Goal: Transaction & Acquisition: Purchase product/service

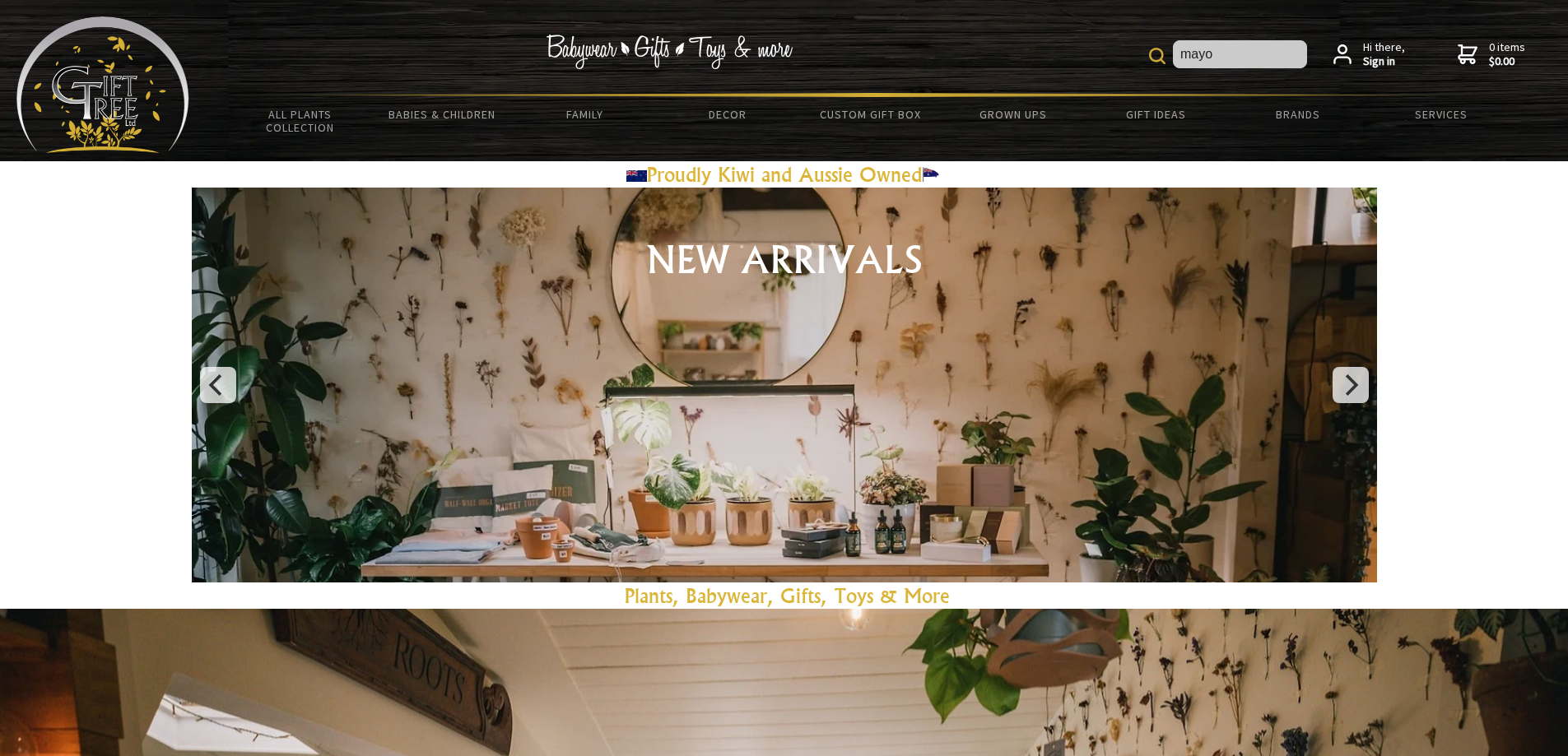
type input "mayo"
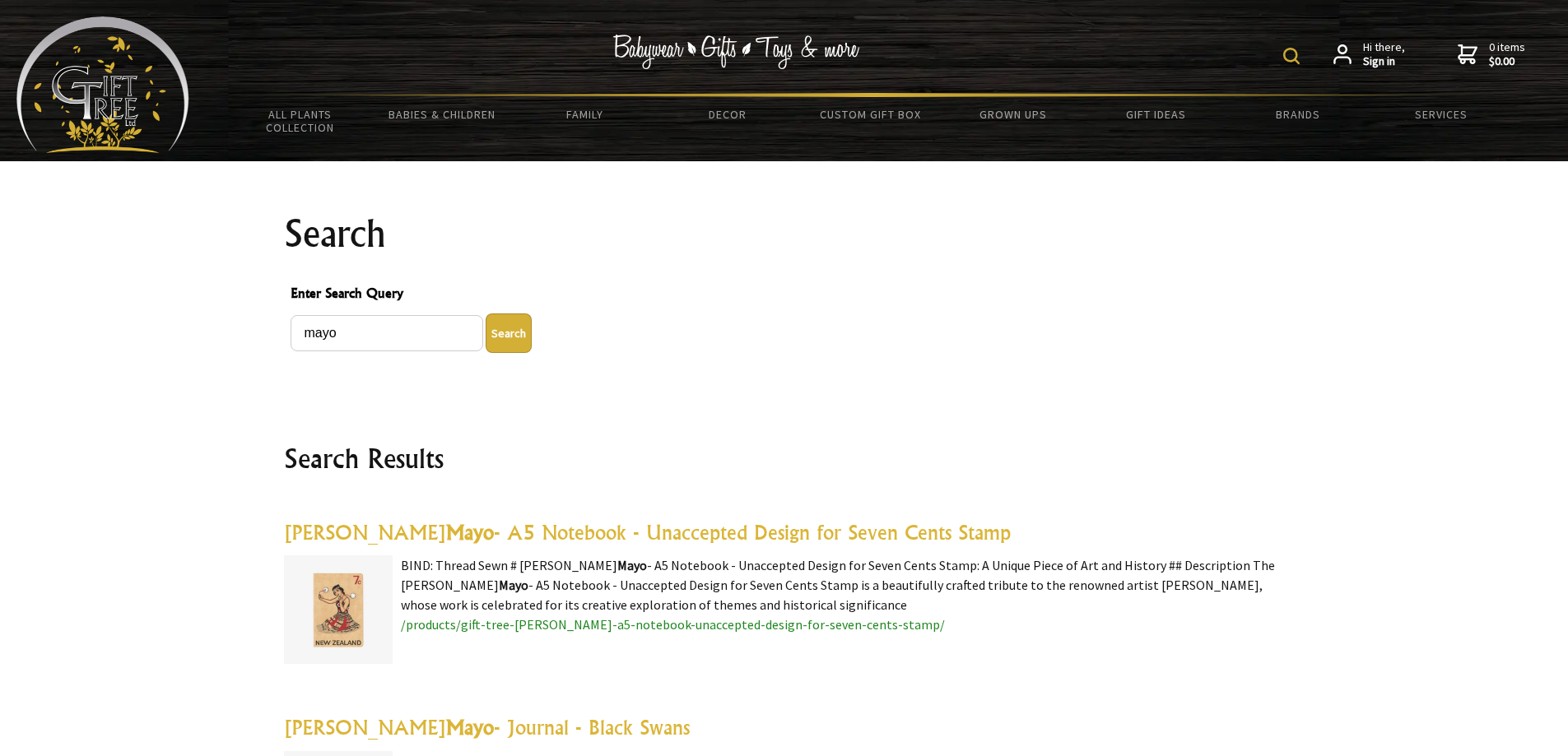
click at [1294, 57] on img at bounding box center [1291, 55] width 17 height 17
click at [119, 119] on img at bounding box center [103, 85] width 173 height 137
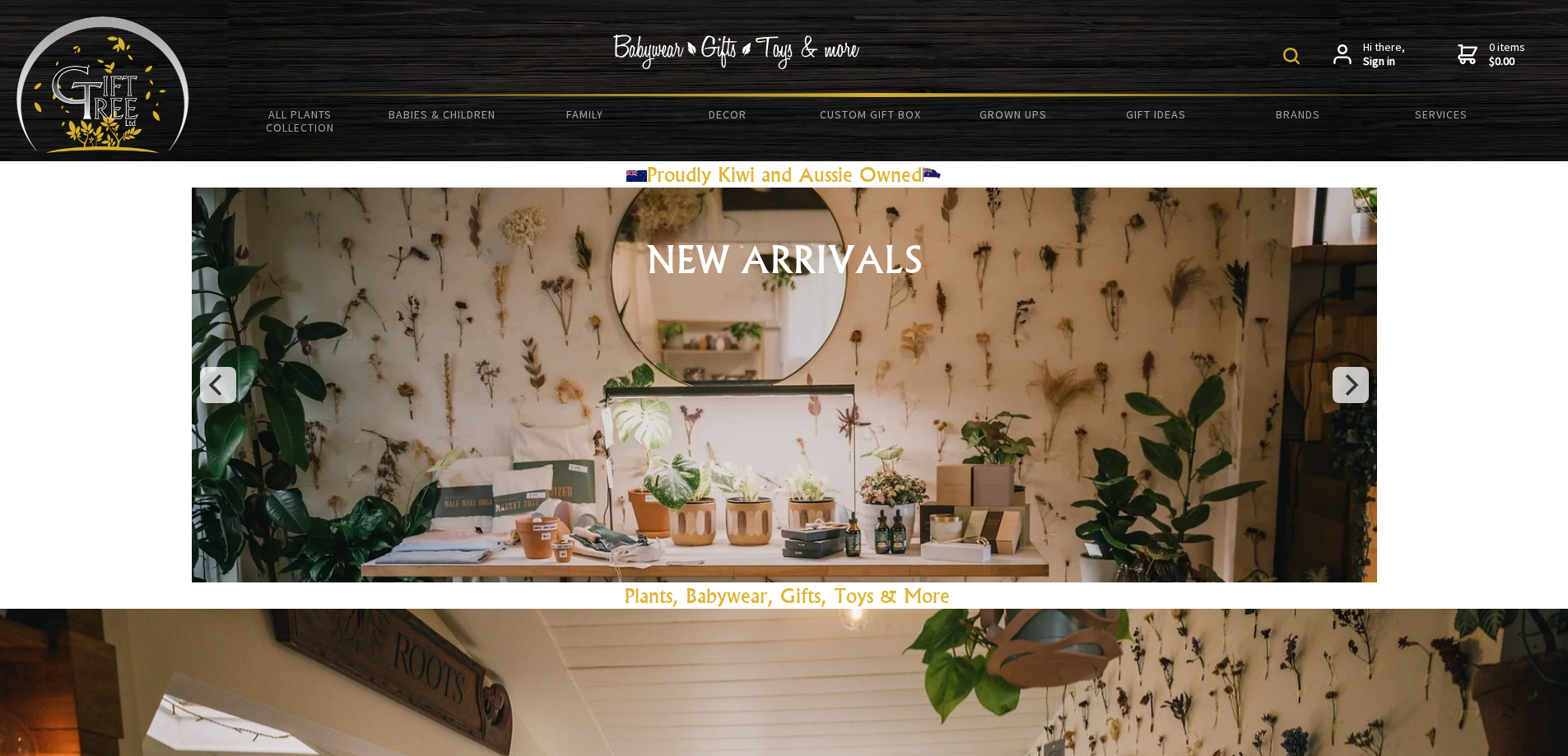
click at [1294, 57] on img at bounding box center [1291, 55] width 17 height 17
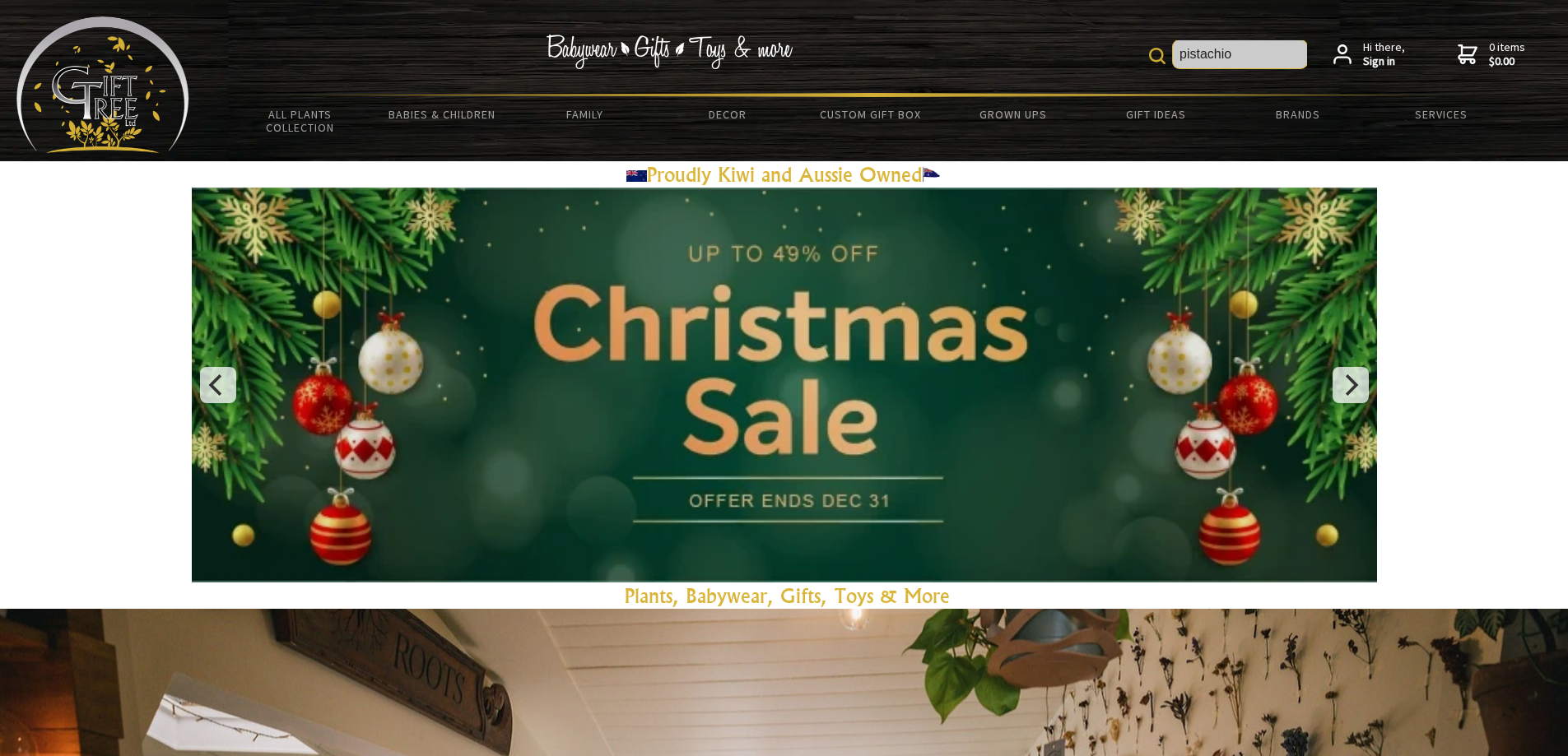
type input "pistachio"
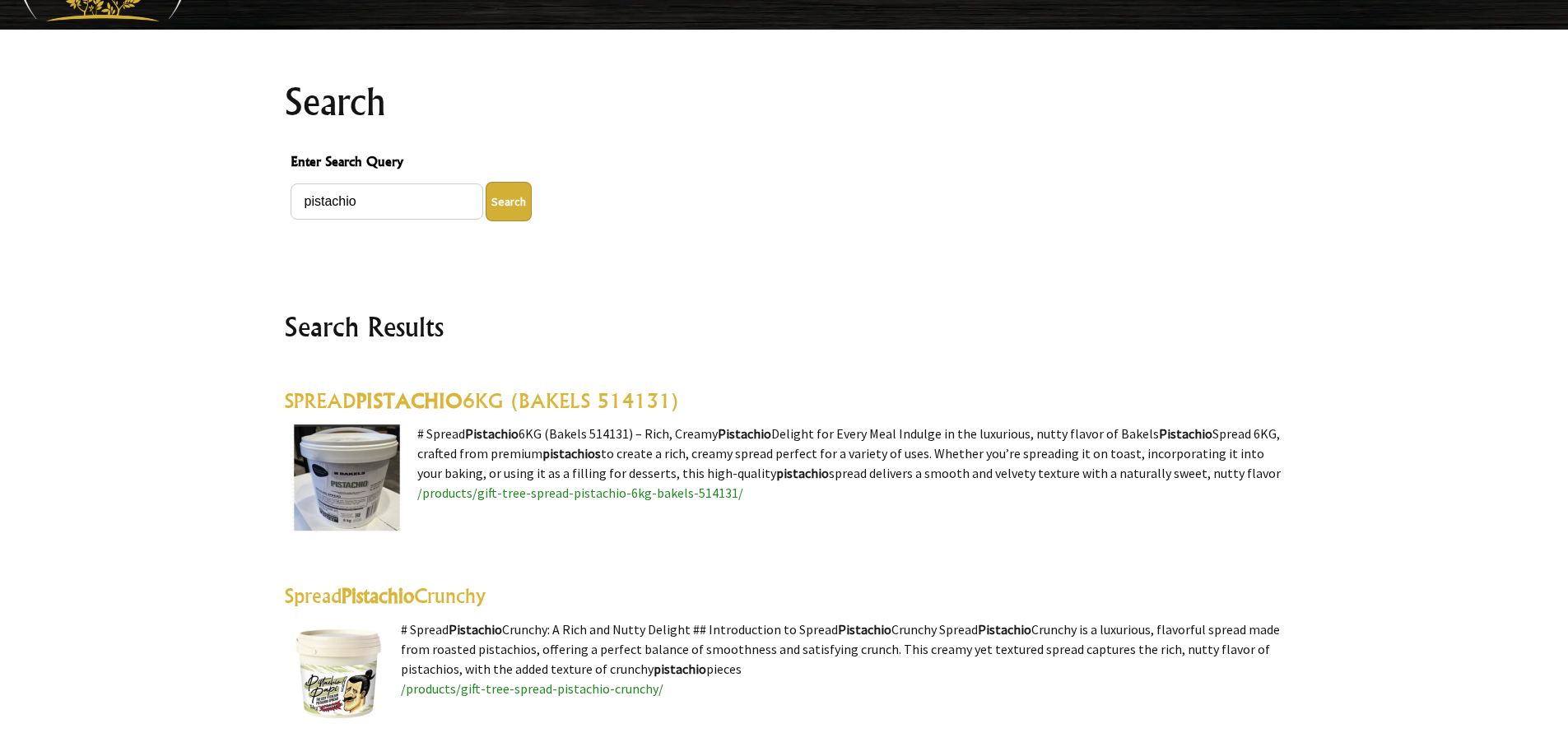
scroll to position [165, 0]
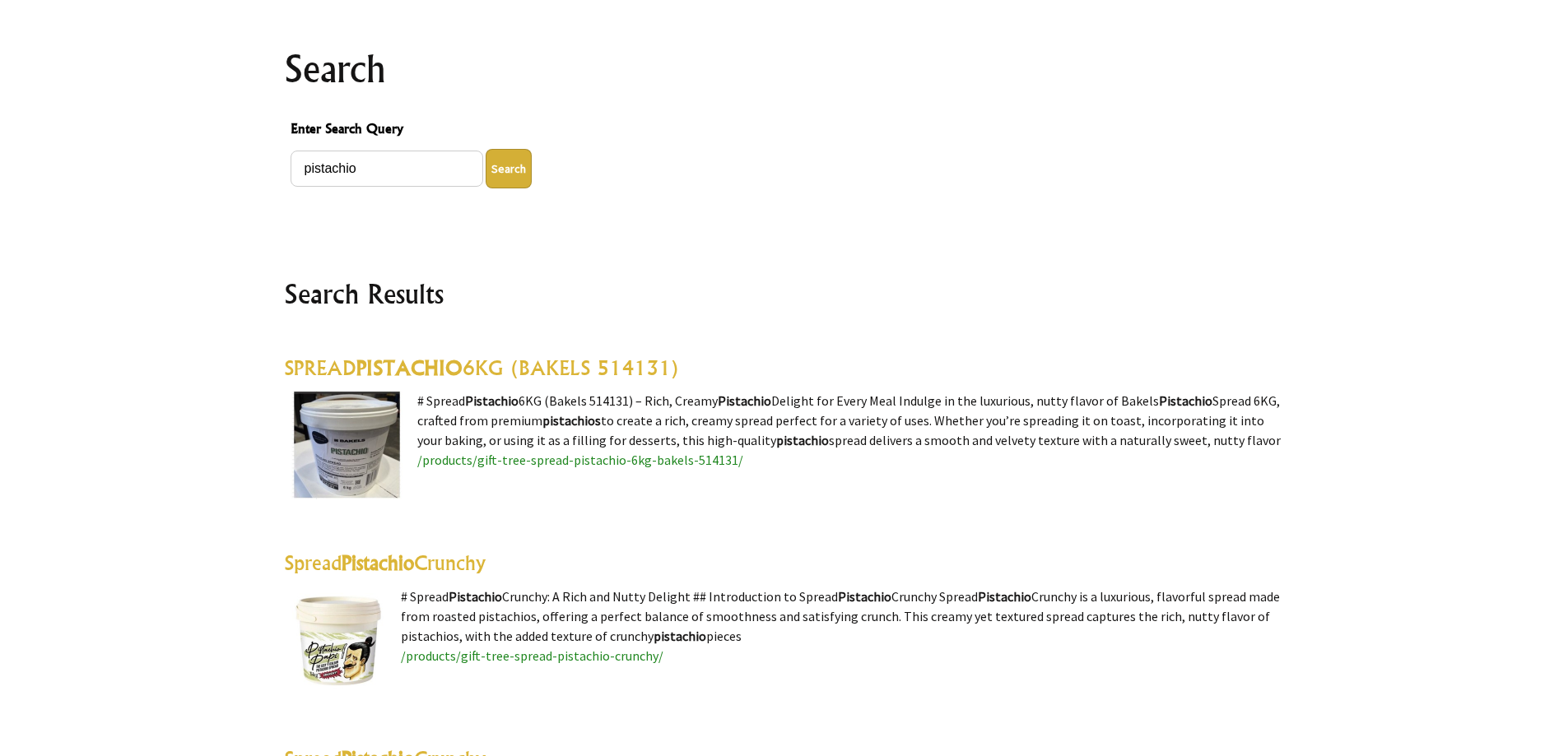
click at [431, 375] on highlight "PISTACHIO" at bounding box center [409, 367] width 106 height 25
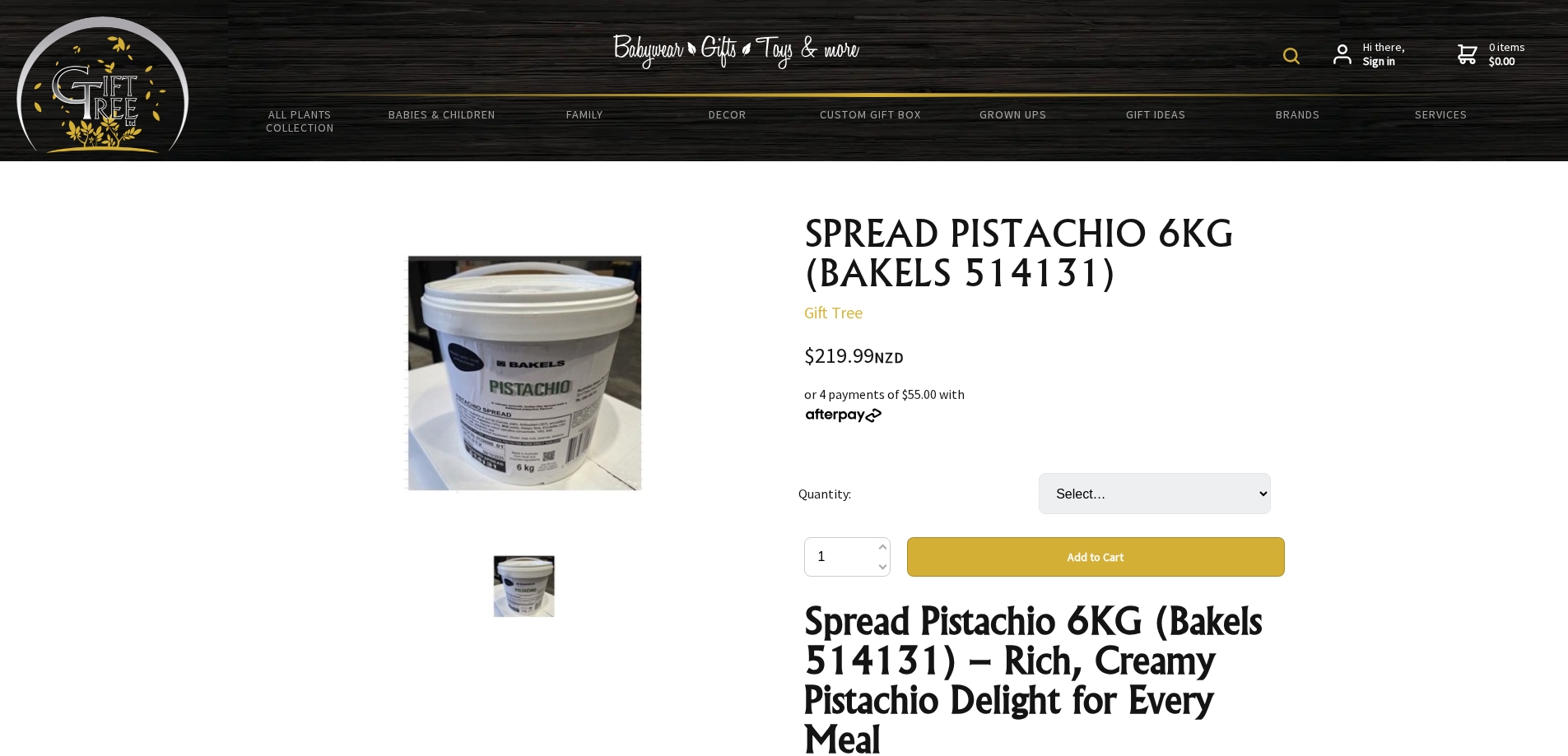
click at [1307, 46] on form at bounding box center [1294, 54] width 24 height 29
click at [1300, 56] on img at bounding box center [1291, 55] width 17 height 17
click at [1234, 67] on input "mayo" at bounding box center [1240, 54] width 134 height 28
click at [1234, 64] on input "mayo" at bounding box center [1240, 54] width 134 height 28
click at [1234, 62] on input "mayo" at bounding box center [1240, 54] width 134 height 28
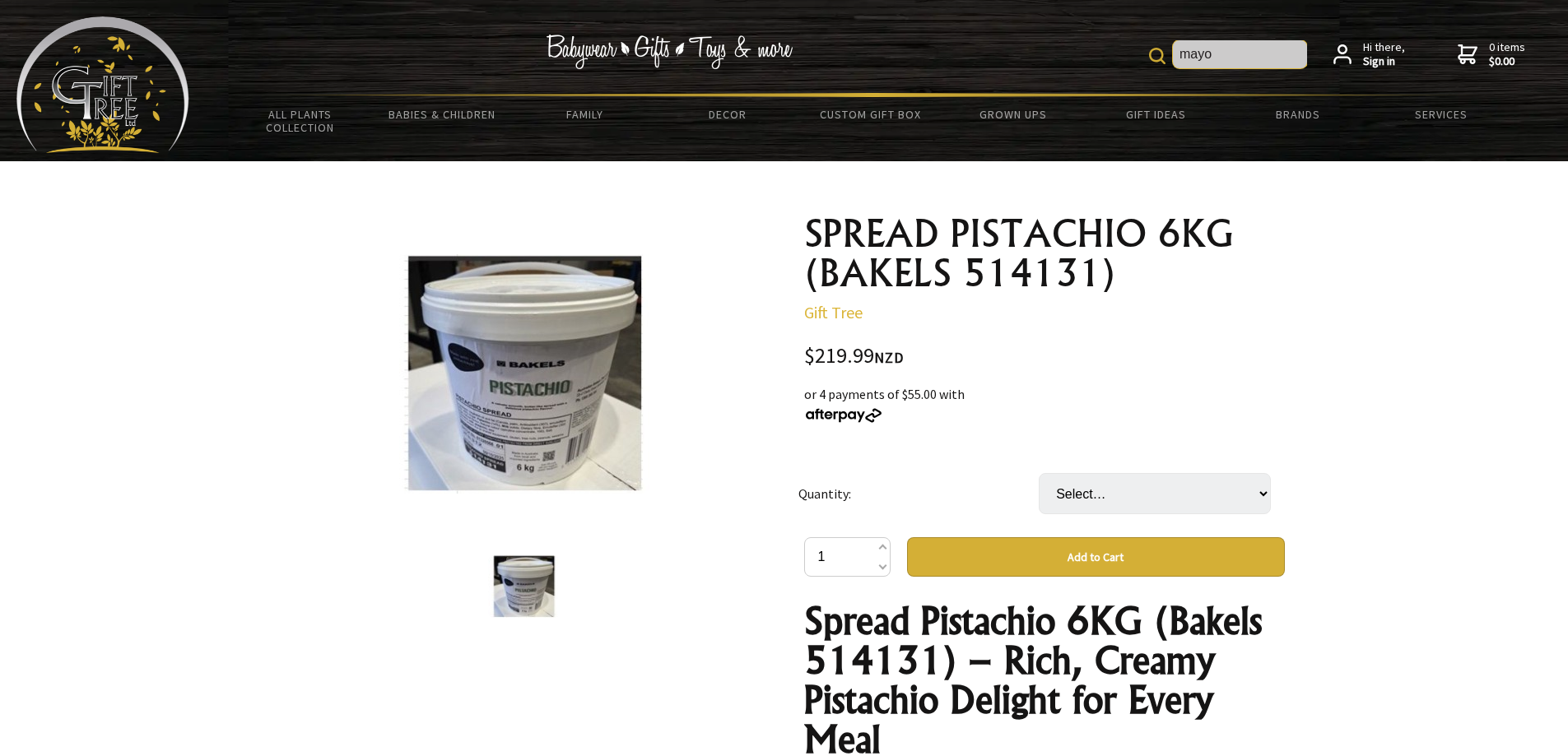
click at [1234, 62] on input "mayo" at bounding box center [1240, 54] width 134 height 28
paste input "nnaise"
type input "mayonnaise"
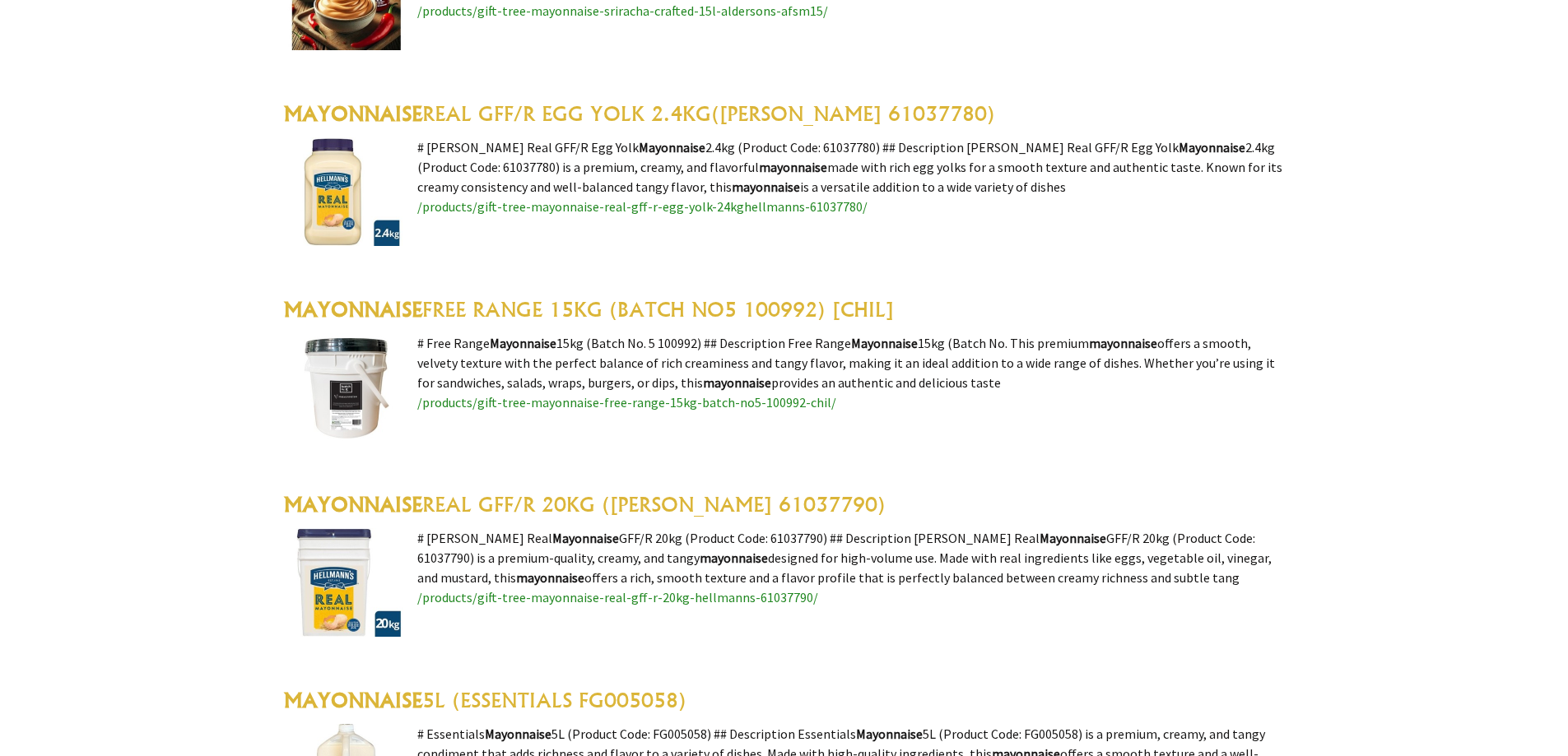
scroll to position [658, 0]
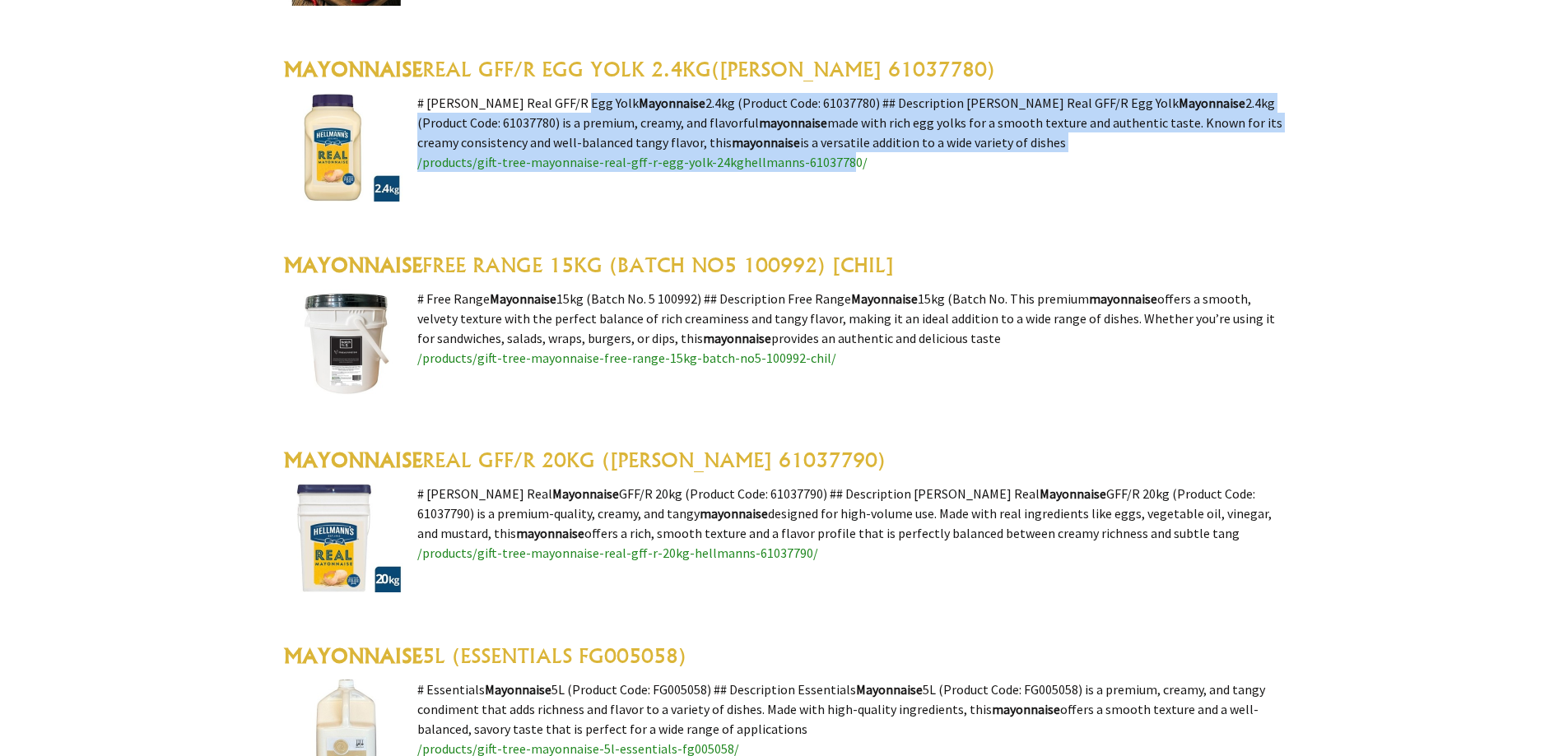
drag, startPoint x: 498, startPoint y: 99, endPoint x: 852, endPoint y: 168, distance: 360.7
click at [347, 118] on img at bounding box center [347, 147] width 125 height 109
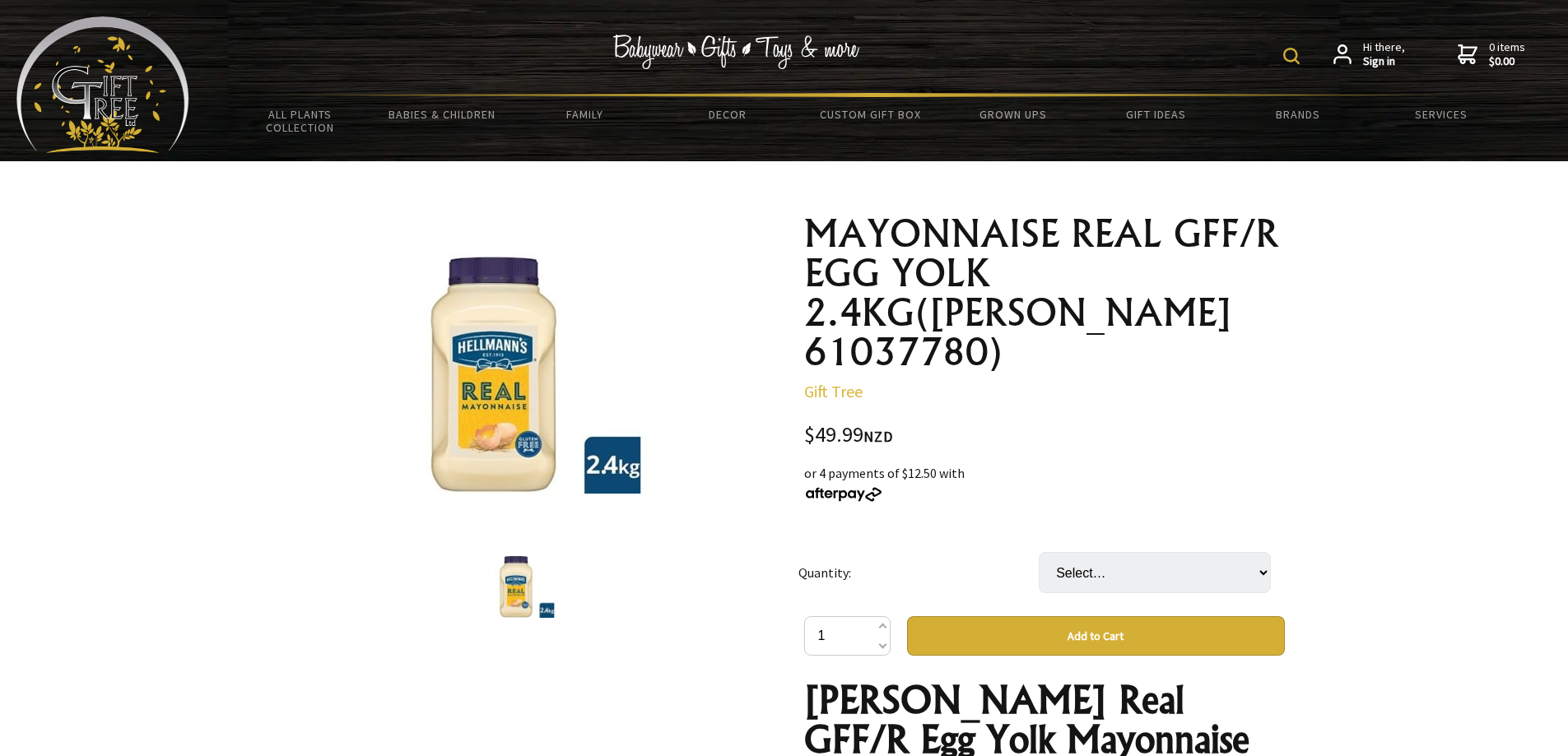
click at [988, 305] on h1 "MAYONNAISE REAL GFF/R EGG YOLK 2.4KG([PERSON_NAME] 61037780)" at bounding box center [1044, 293] width 481 height 158
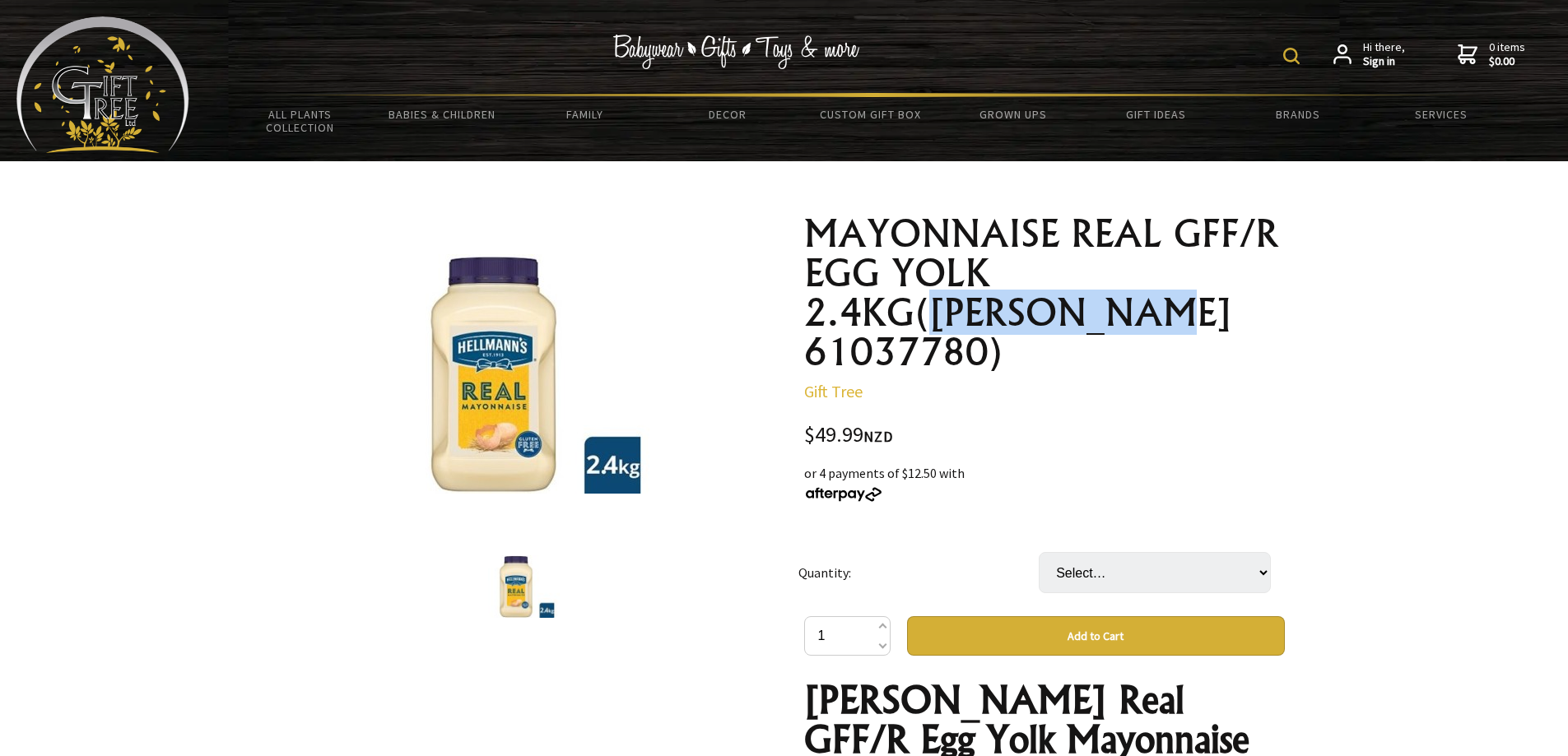
click at [988, 305] on h1 "MAYONNAISE REAL GFF/R EGG YOLK 2.4KG([PERSON_NAME] 61037780)" at bounding box center [1044, 293] width 481 height 158
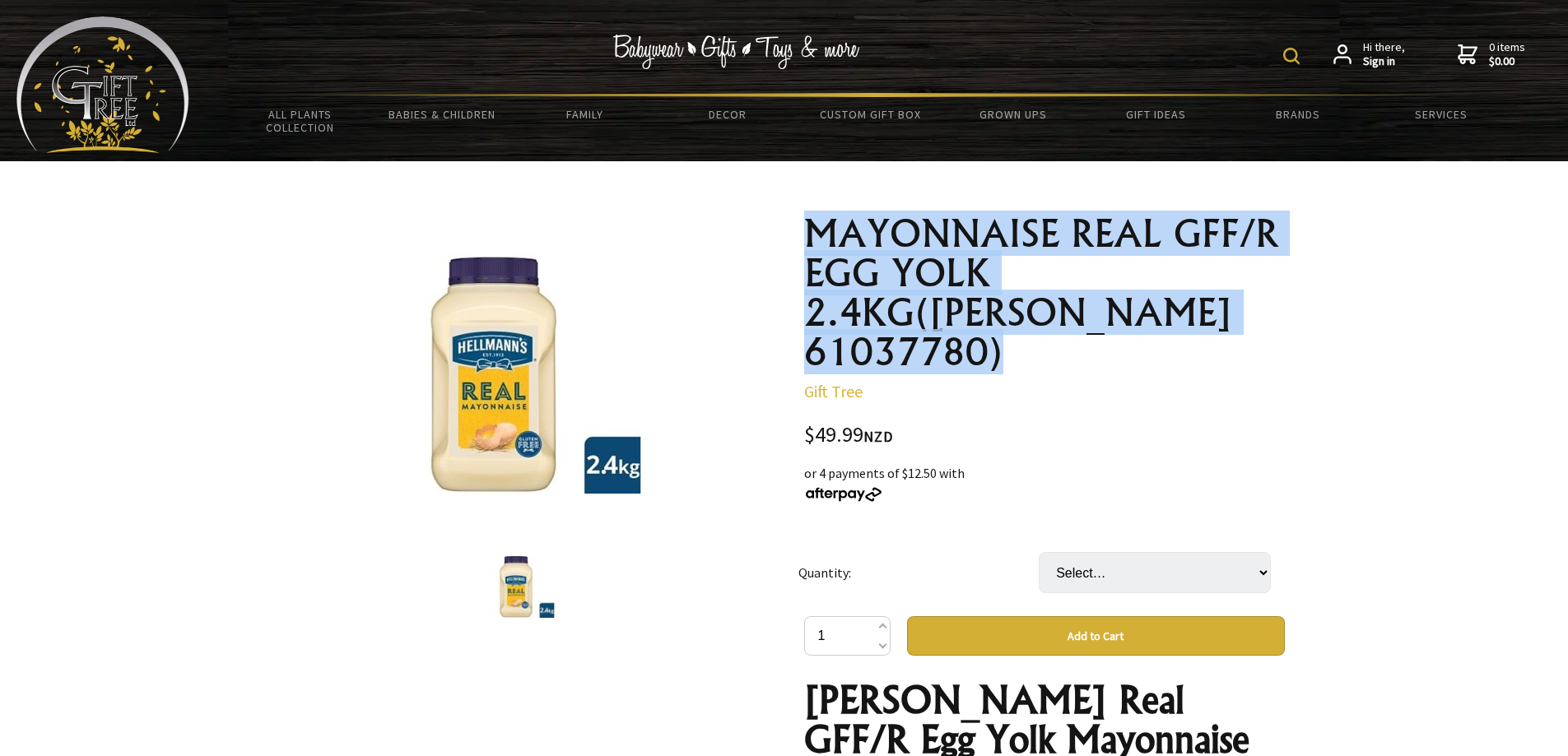
click at [988, 305] on h1 "MAYONNAISE REAL GFF/R EGG YOLK 2.4KG([PERSON_NAME] 61037780)" at bounding box center [1044, 293] width 481 height 158
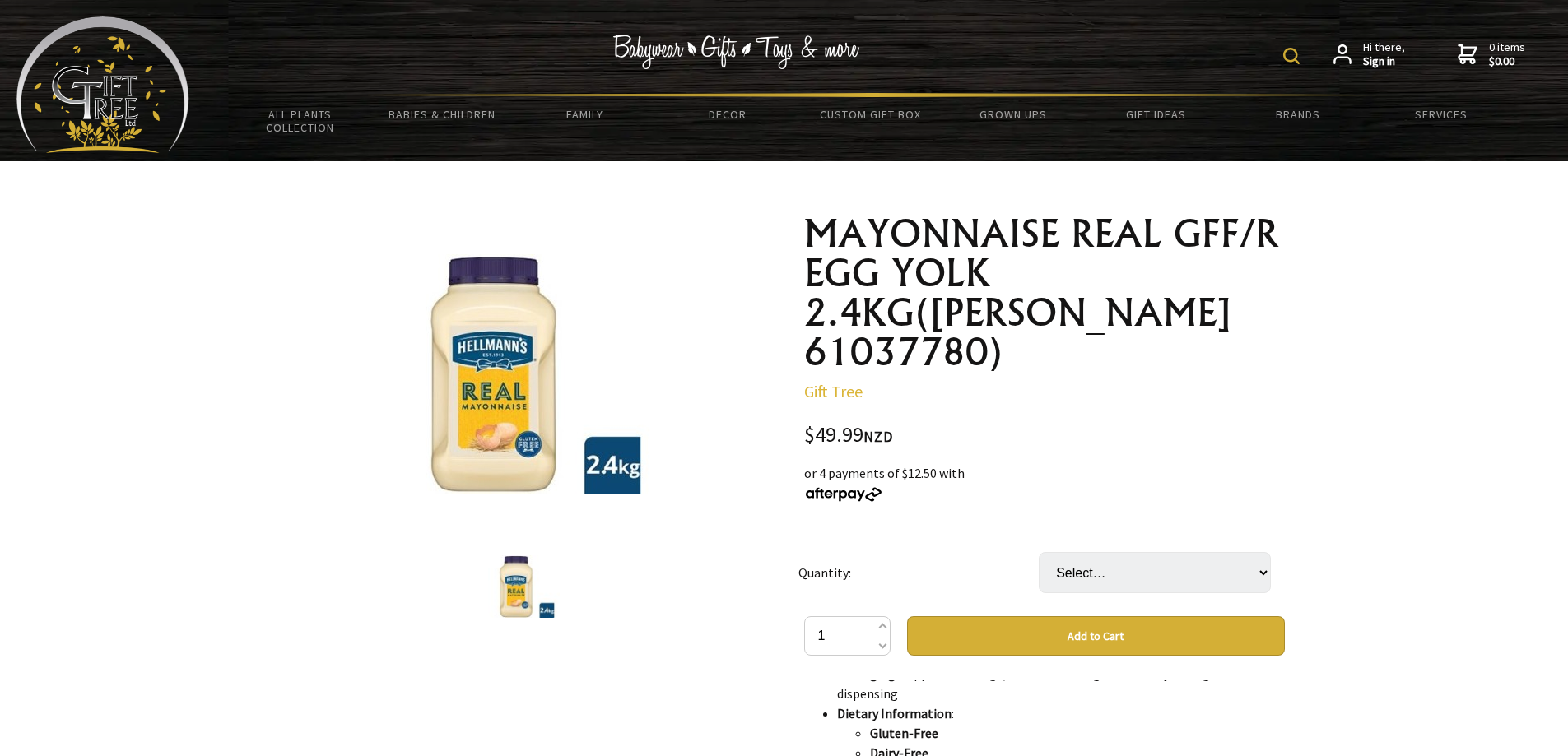
click at [821, 377] on div "MAYONNAISE REAL GFF/R EGG YOLK 2.4KG([PERSON_NAME] 61037780) Gift Tree $49.99 N…" at bounding box center [1044, 769] width 481 height 1111
drag, startPoint x: 882, startPoint y: 53, endPoint x: 685, endPoint y: 49, distance: 197.0
click at [697, 47] on div "Hi there, Sign in 0 items $0.00" at bounding box center [870, 54] width 1362 height 76
click at [584, 50] on div "Hi there, Sign in 0 items $0.00" at bounding box center [870, 54] width 1362 height 76
drag, startPoint x: 615, startPoint y: 44, endPoint x: 954, endPoint y: 61, distance: 339.4
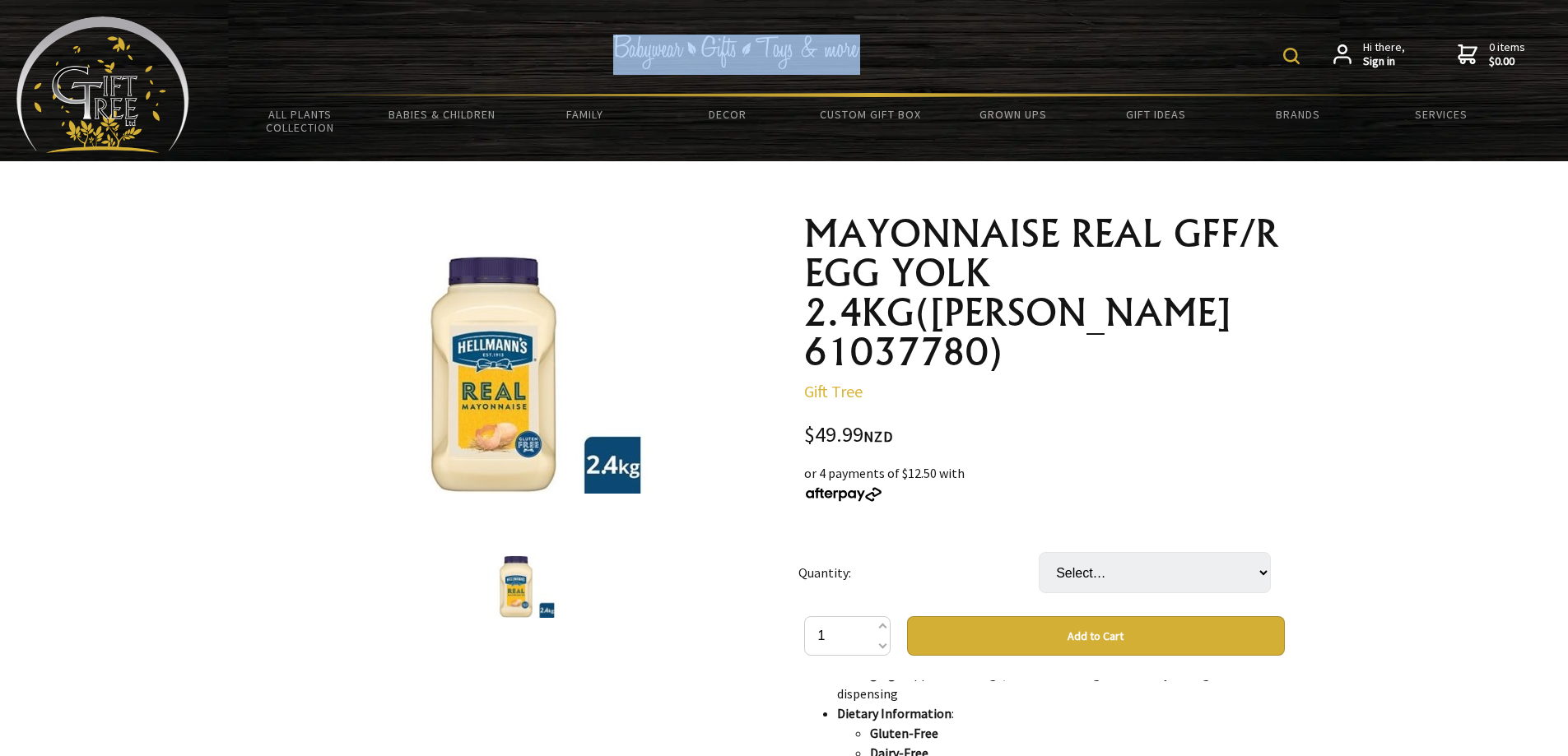
click at [870, 46] on div "Hi there, Sign in 0 items $0.00" at bounding box center [870, 54] width 1362 height 76
